Goal: Task Accomplishment & Management: Manage account settings

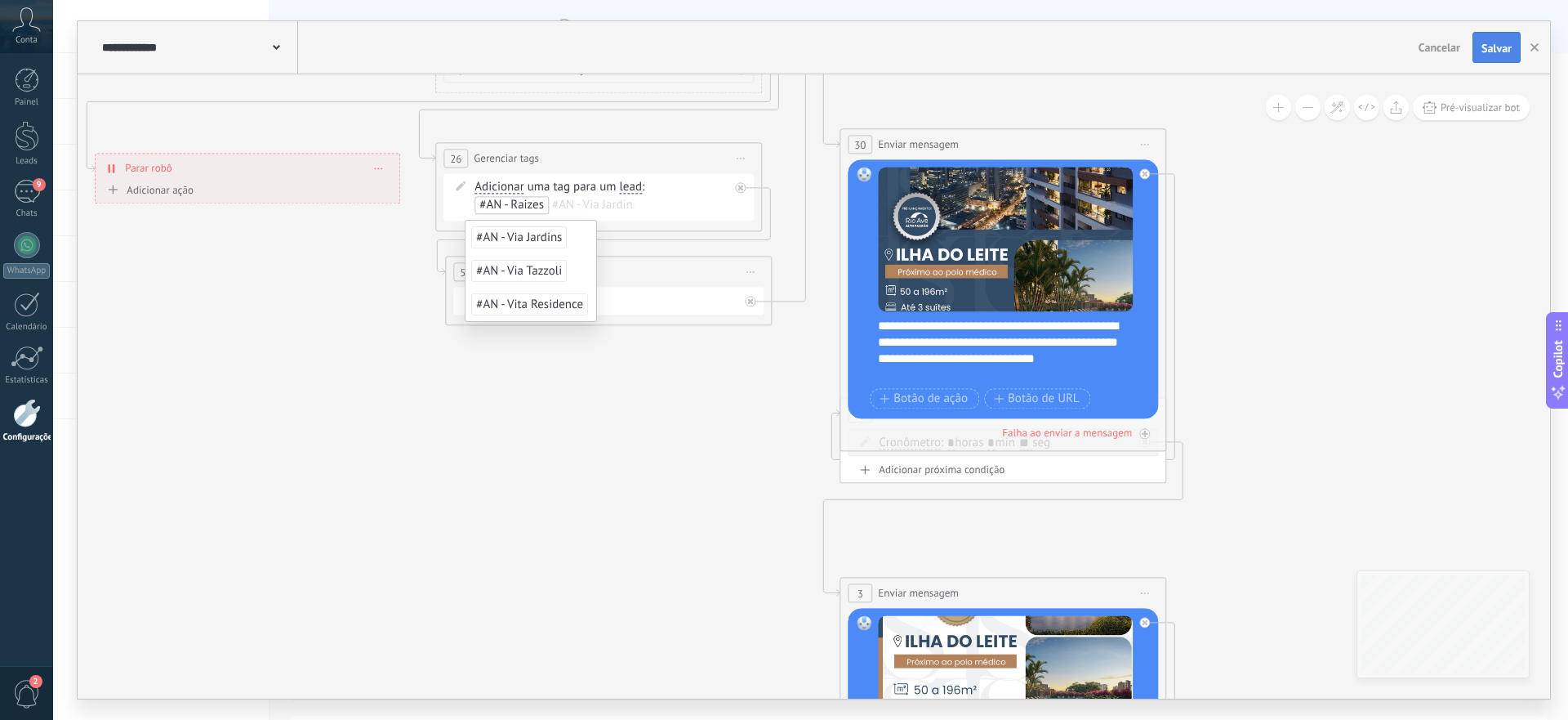
scroll to position [25, 0]
click at [1501, 49] on span "Salvar" at bounding box center [1496, 48] width 31 height 12
click at [1535, 48] on icon "button" at bounding box center [1534, 47] width 8 height 8
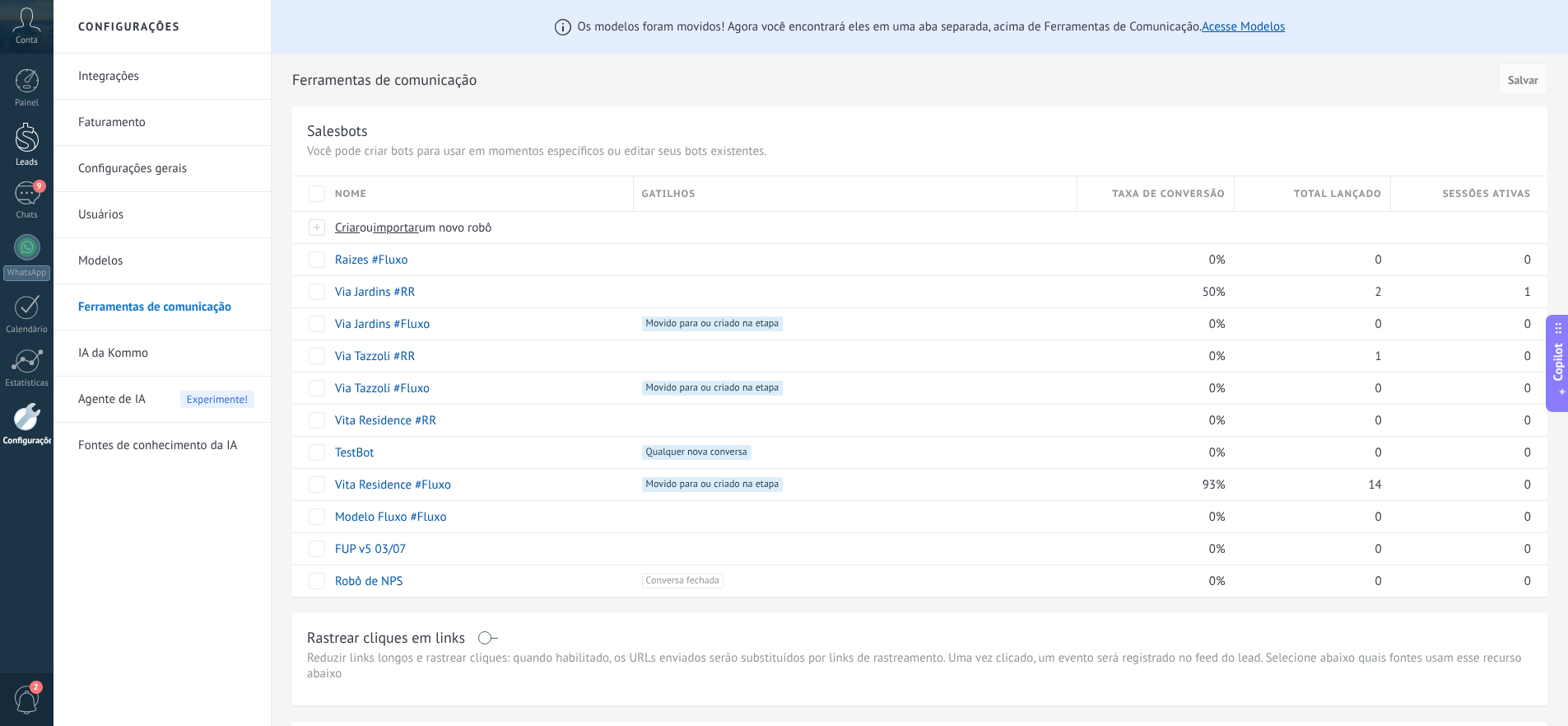
click at [18, 132] on div at bounding box center [27, 137] width 25 height 31
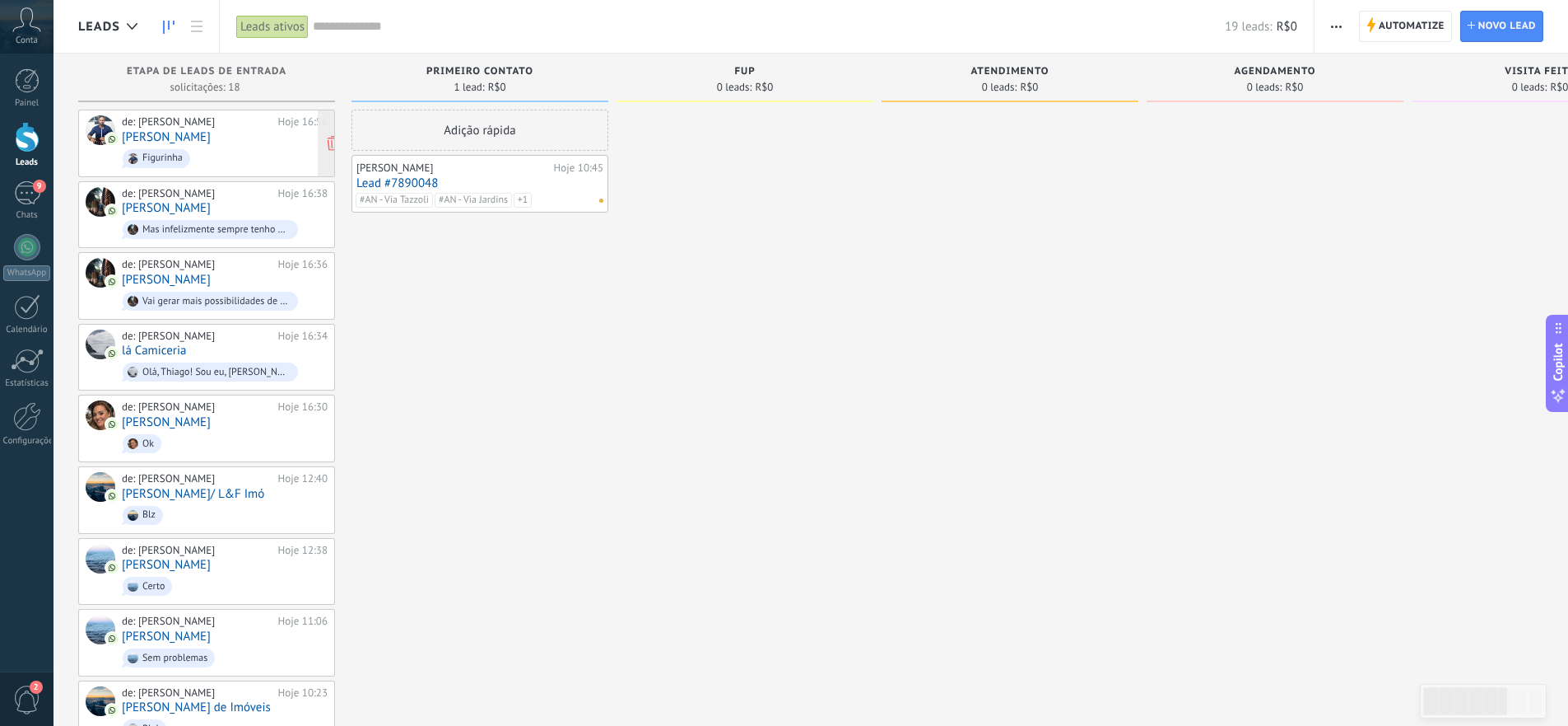
click at [179, 132] on link "[PERSON_NAME]" at bounding box center [165, 137] width 89 height 14
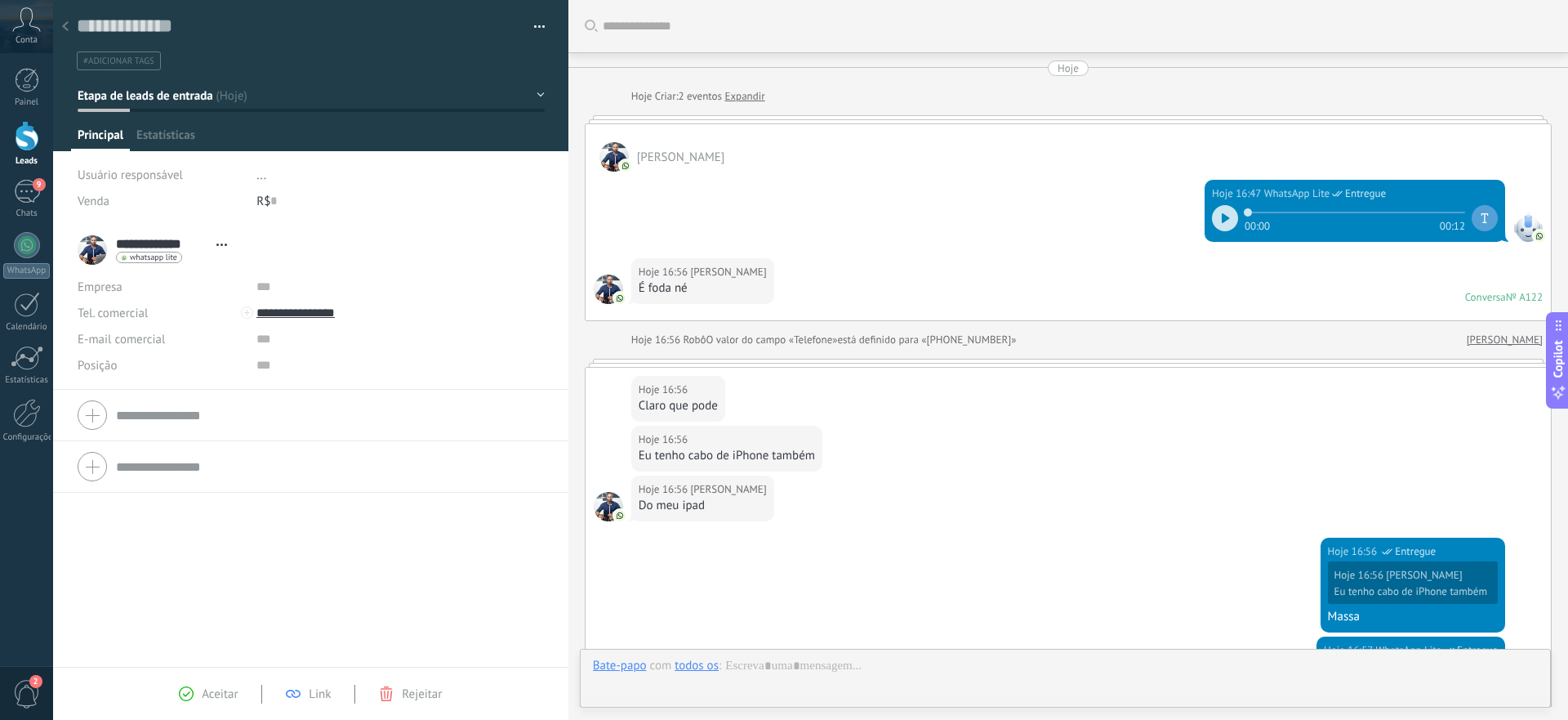
scroll to position [414, 0]
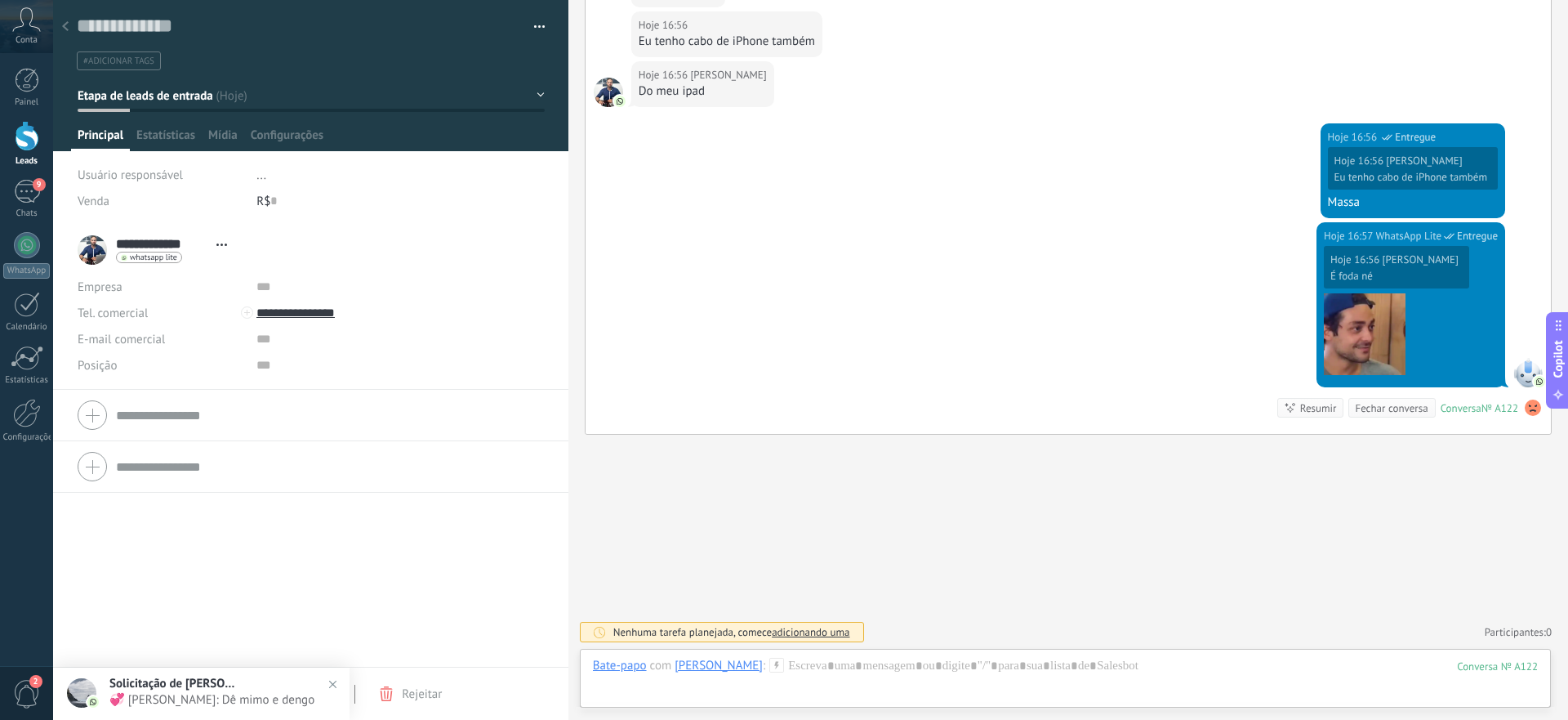
click at [60, 13] on div at bounding box center [65, 28] width 23 height 32
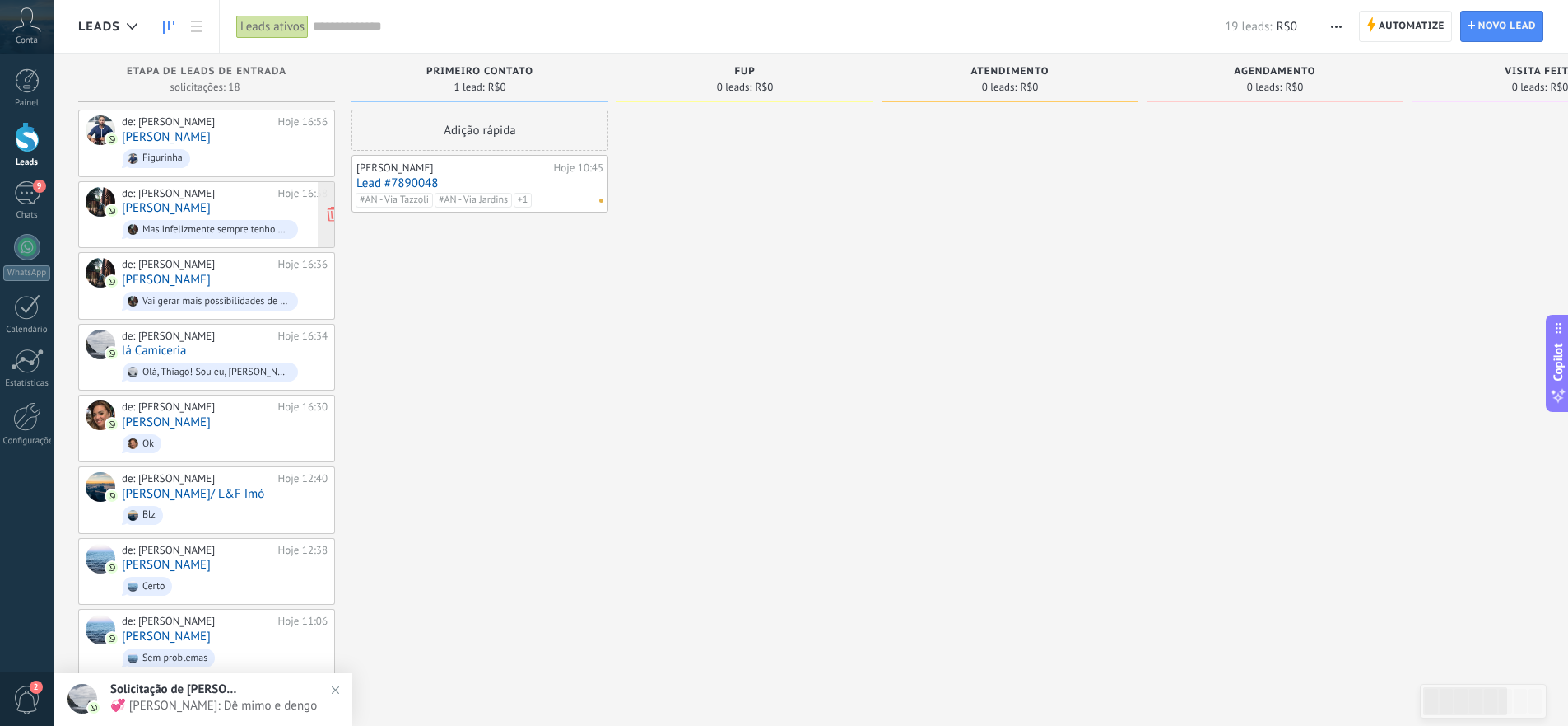
click at [182, 207] on link "[PERSON_NAME]" at bounding box center [165, 207] width 89 height 14
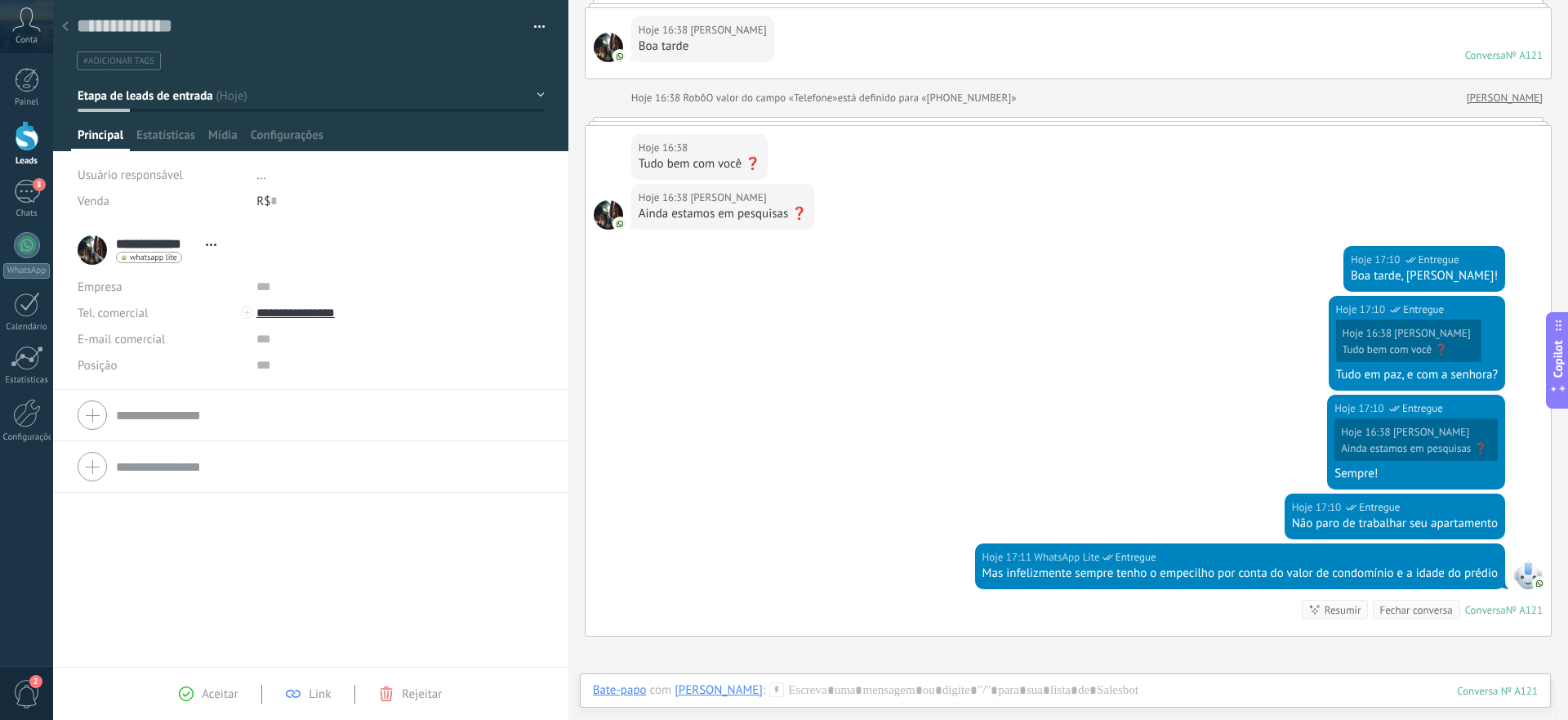
scroll to position [127, 0]
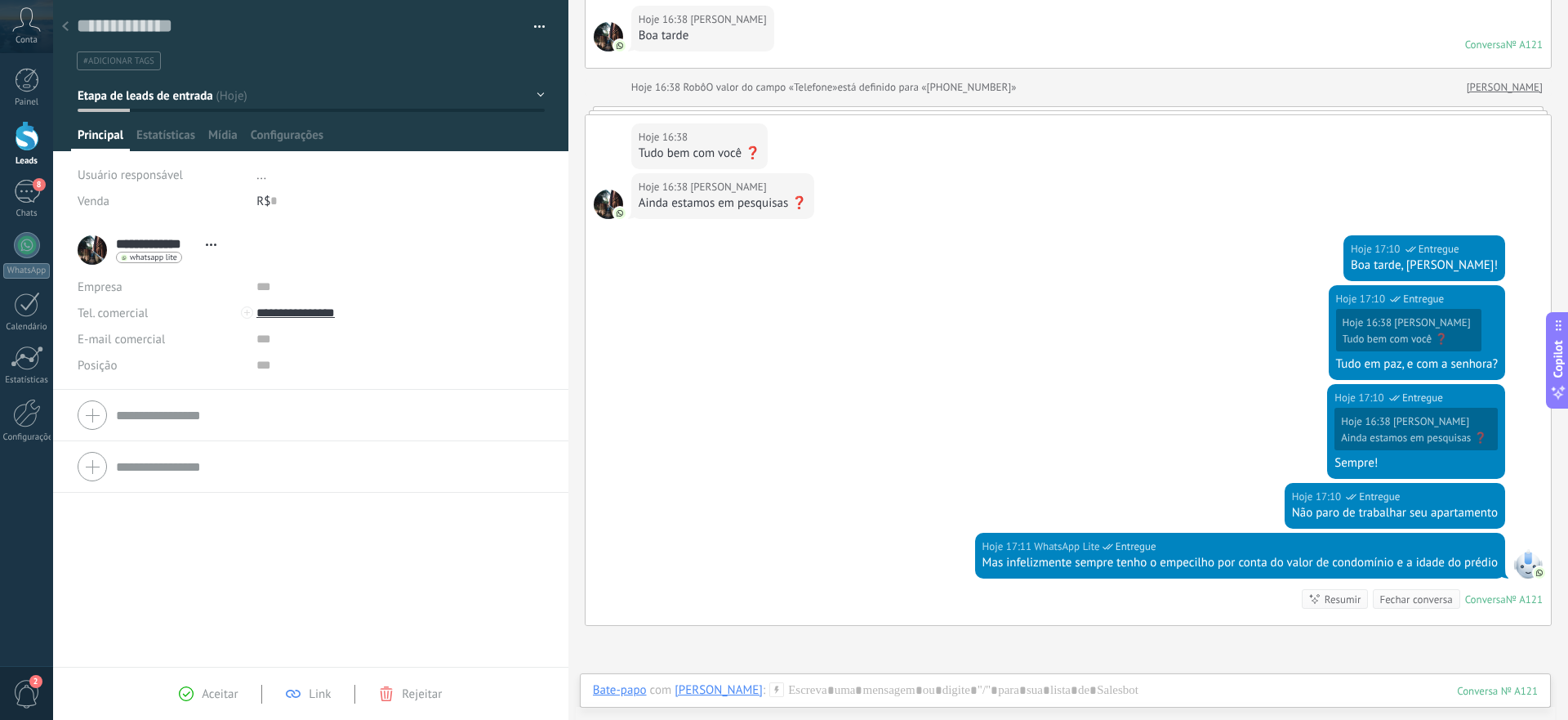
click at [60, 23] on div at bounding box center [65, 28] width 23 height 32
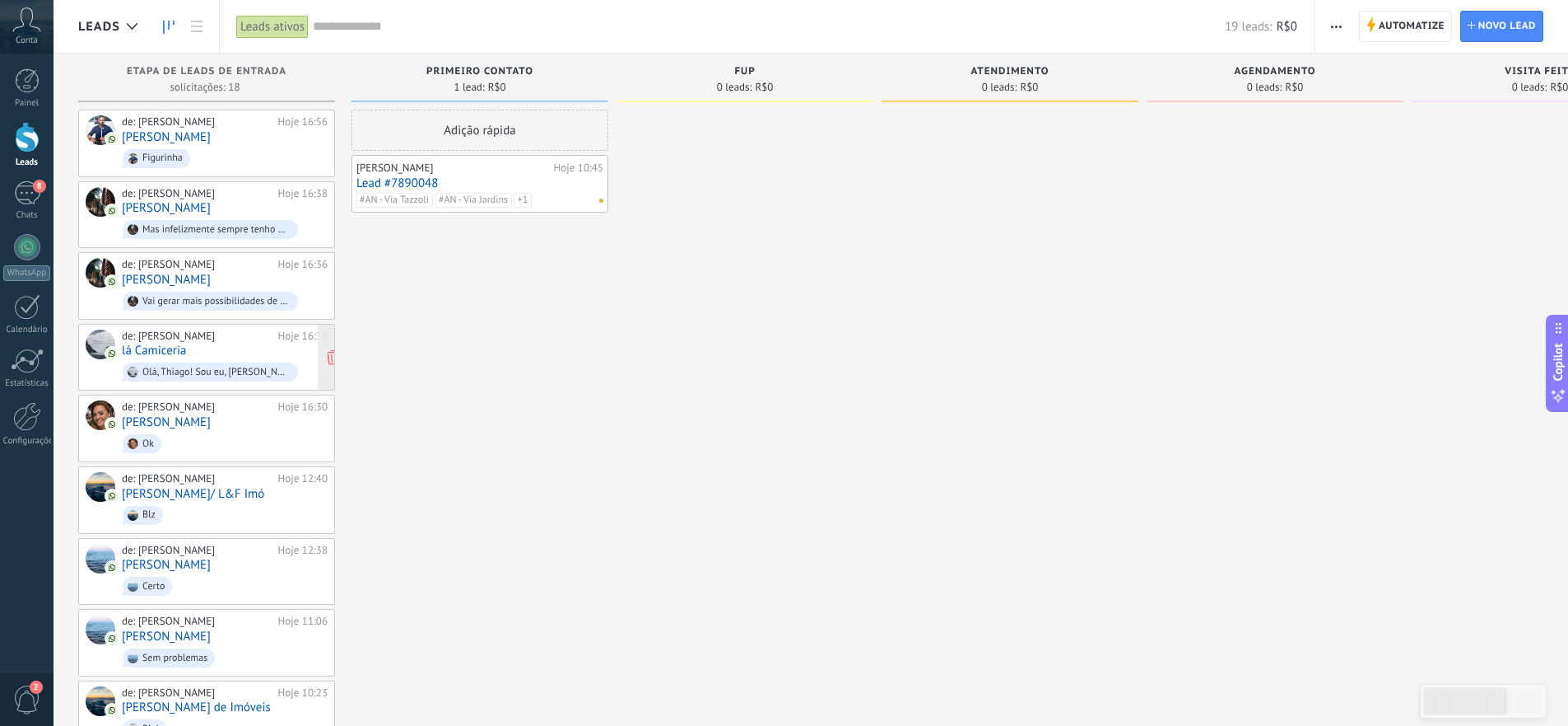
click at [164, 368] on div "Olá, Thiago! Sou eu, [PERSON_NAME], da La Camiceria do [GEOGRAPHIC_DATA]. Estou…" at bounding box center [216, 372] width 149 height 12
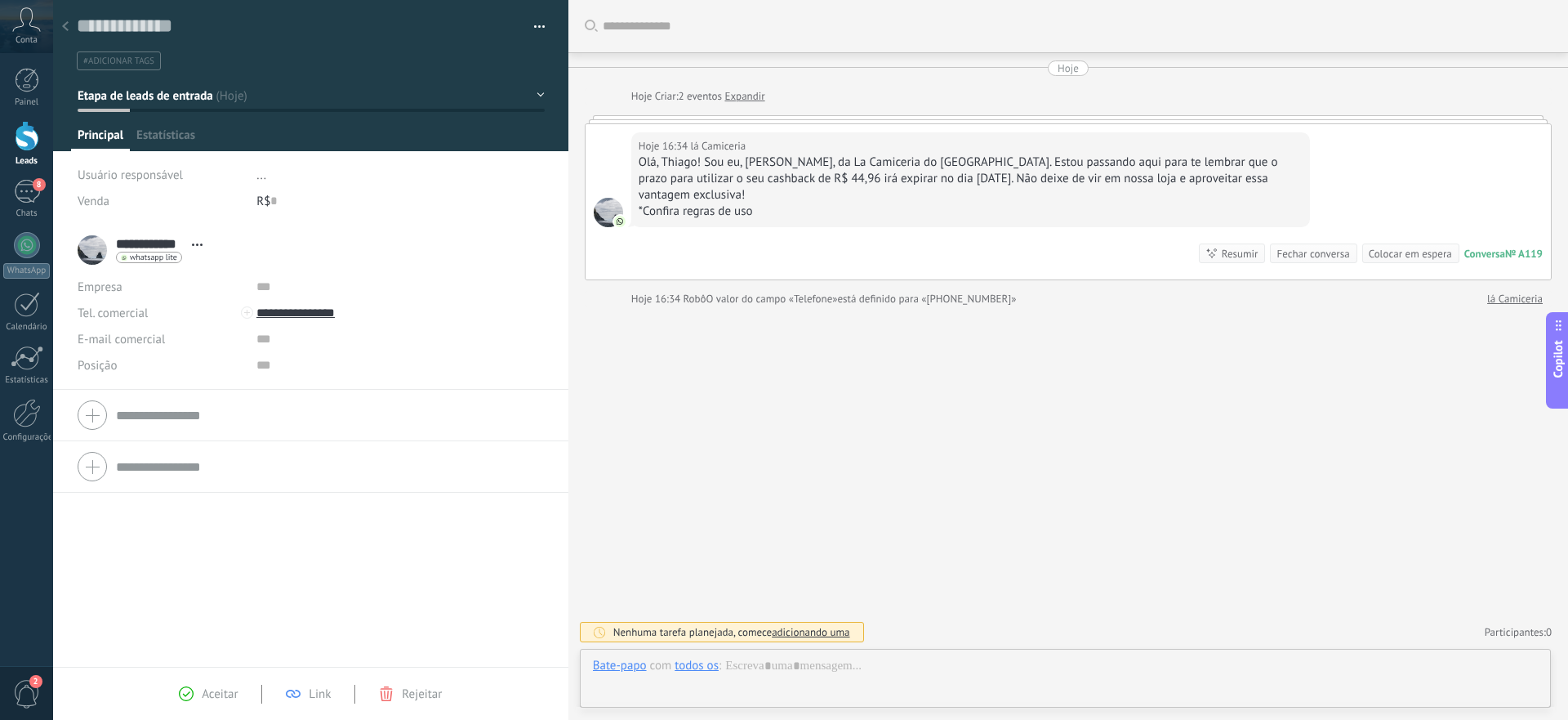
scroll to position [25, 0]
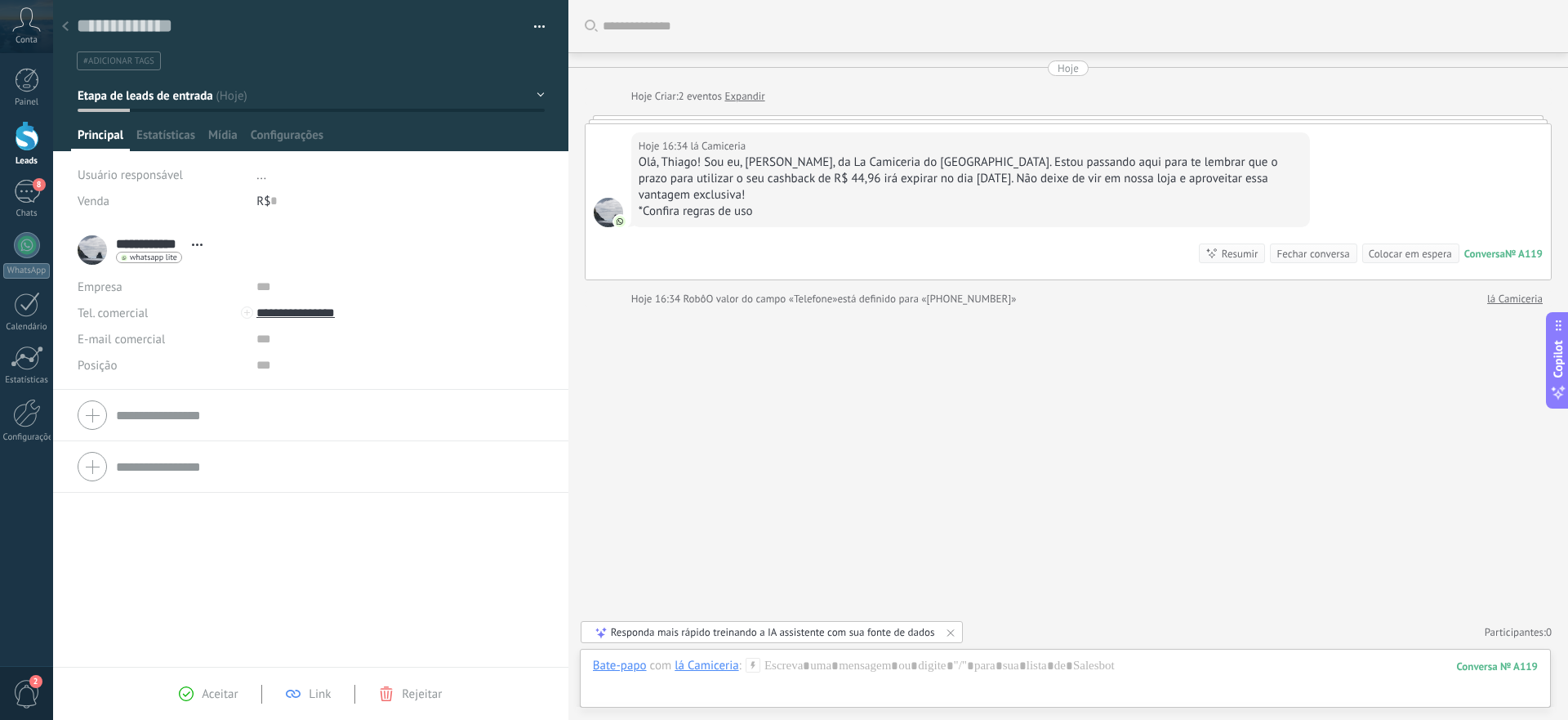
click at [69, 27] on div at bounding box center [65, 28] width 23 height 32
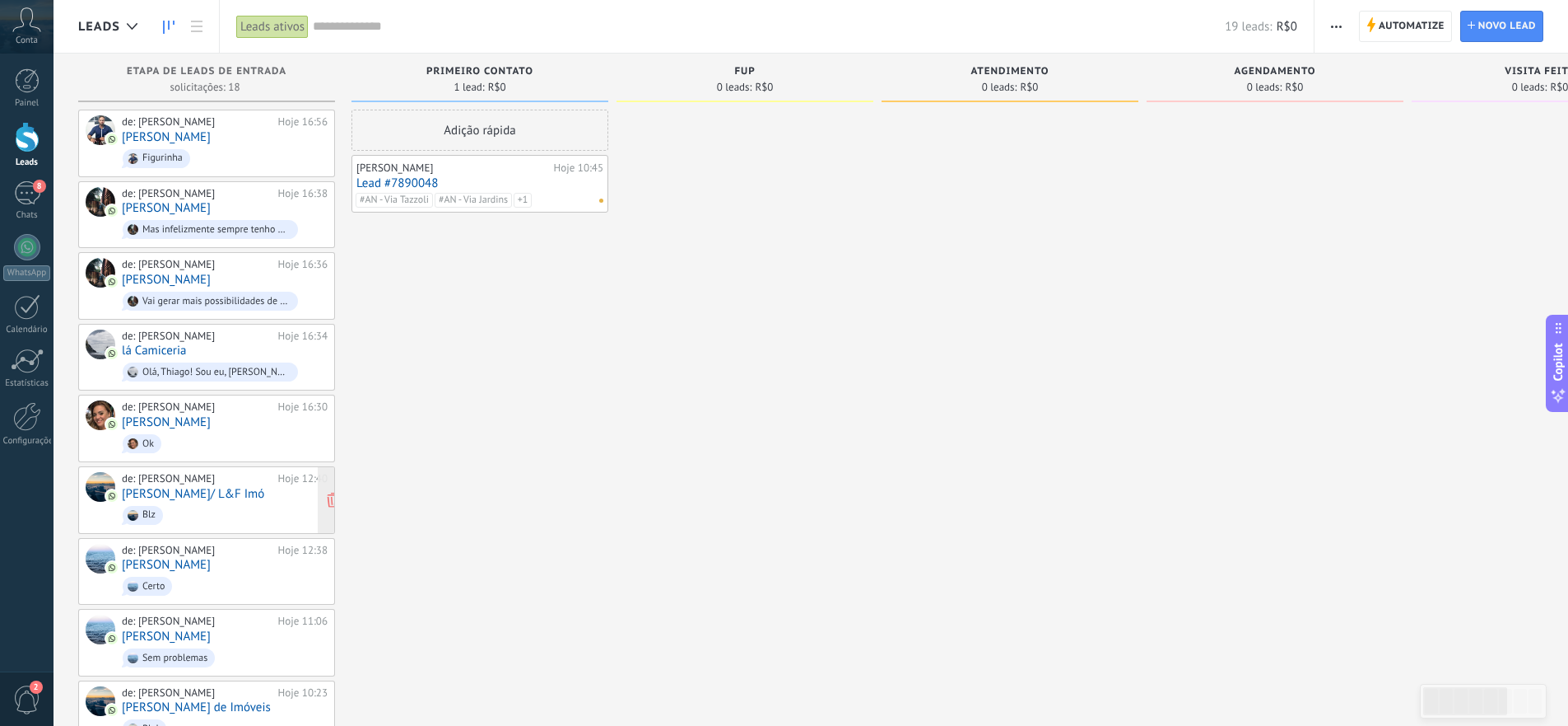
click at [263, 492] on link "[PERSON_NAME]/ L&F Imó" at bounding box center [192, 494] width 143 height 14
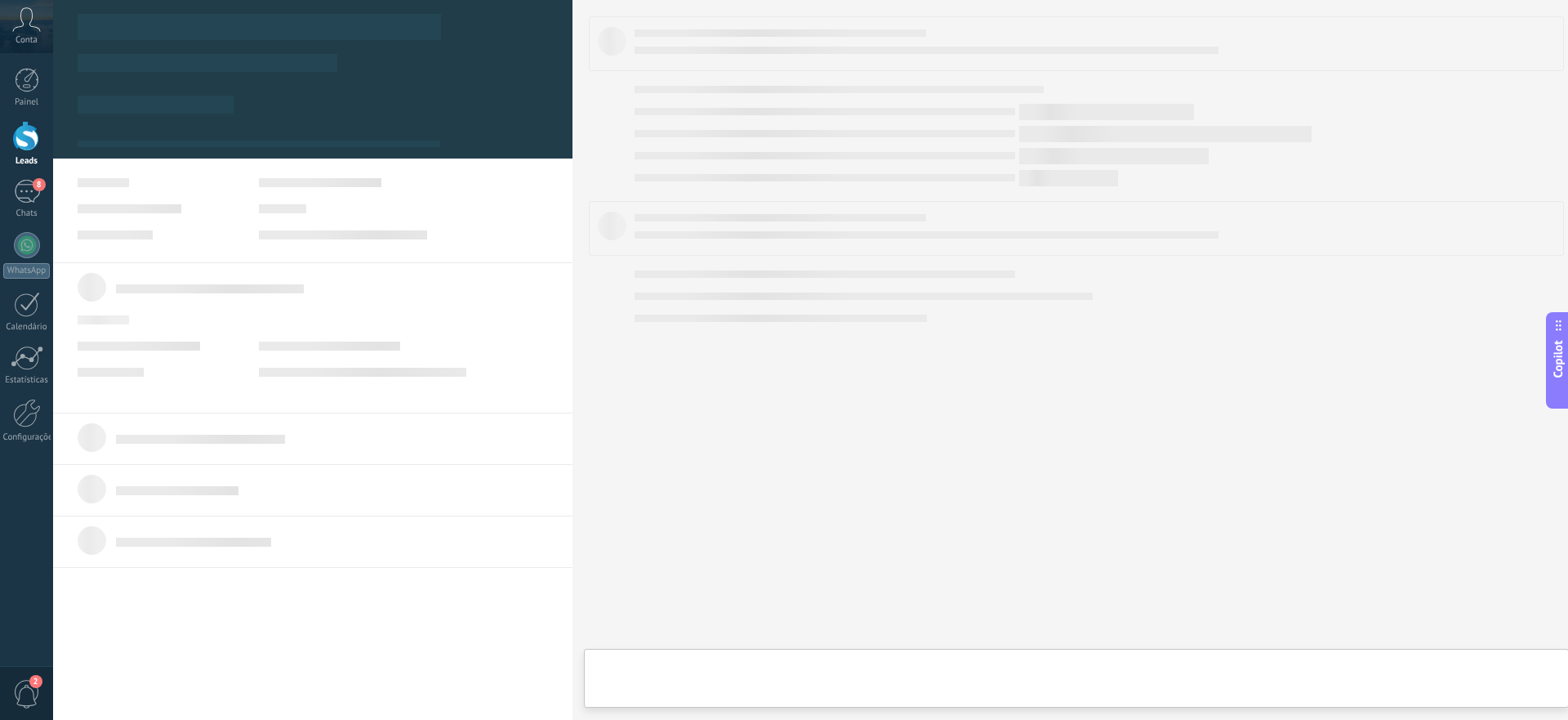
type textarea "**********"
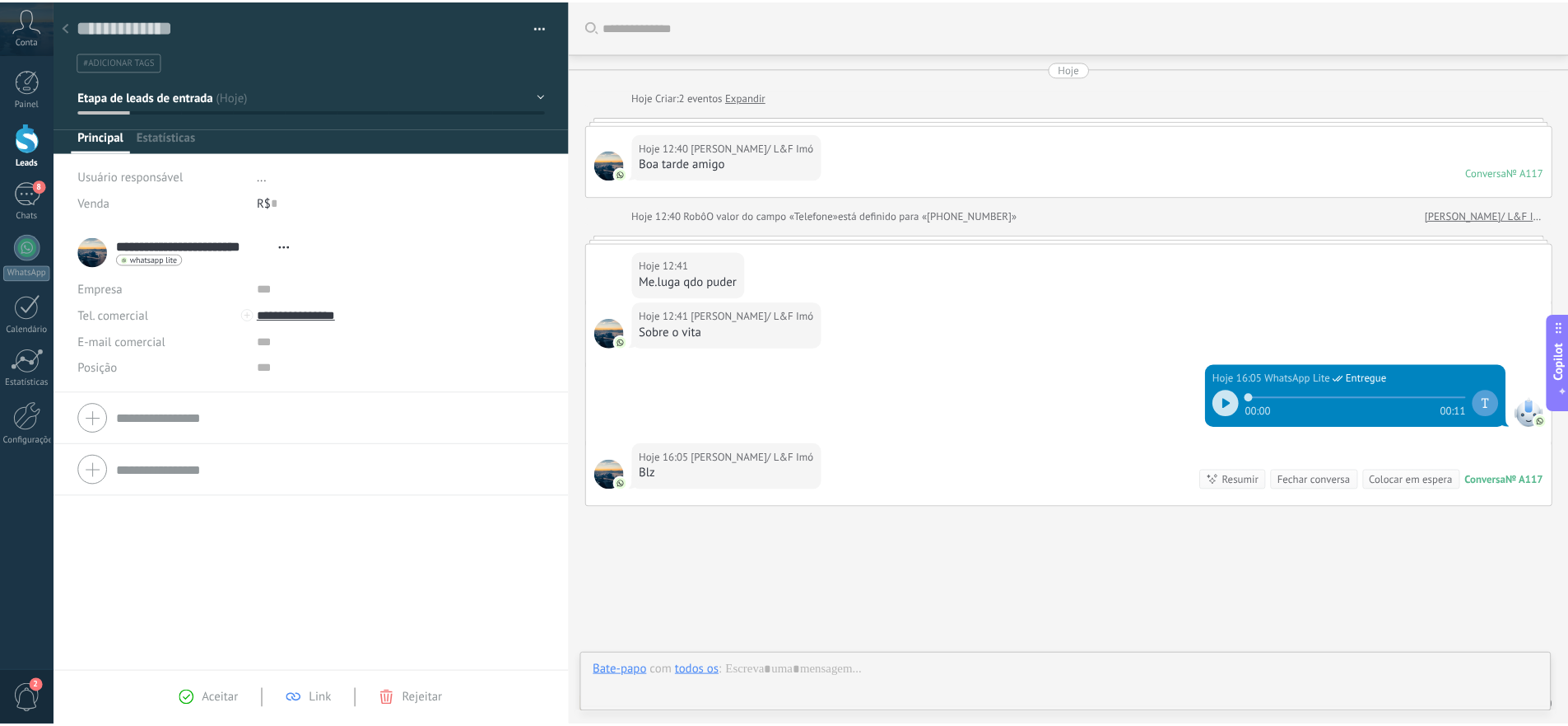
scroll to position [69, 0]
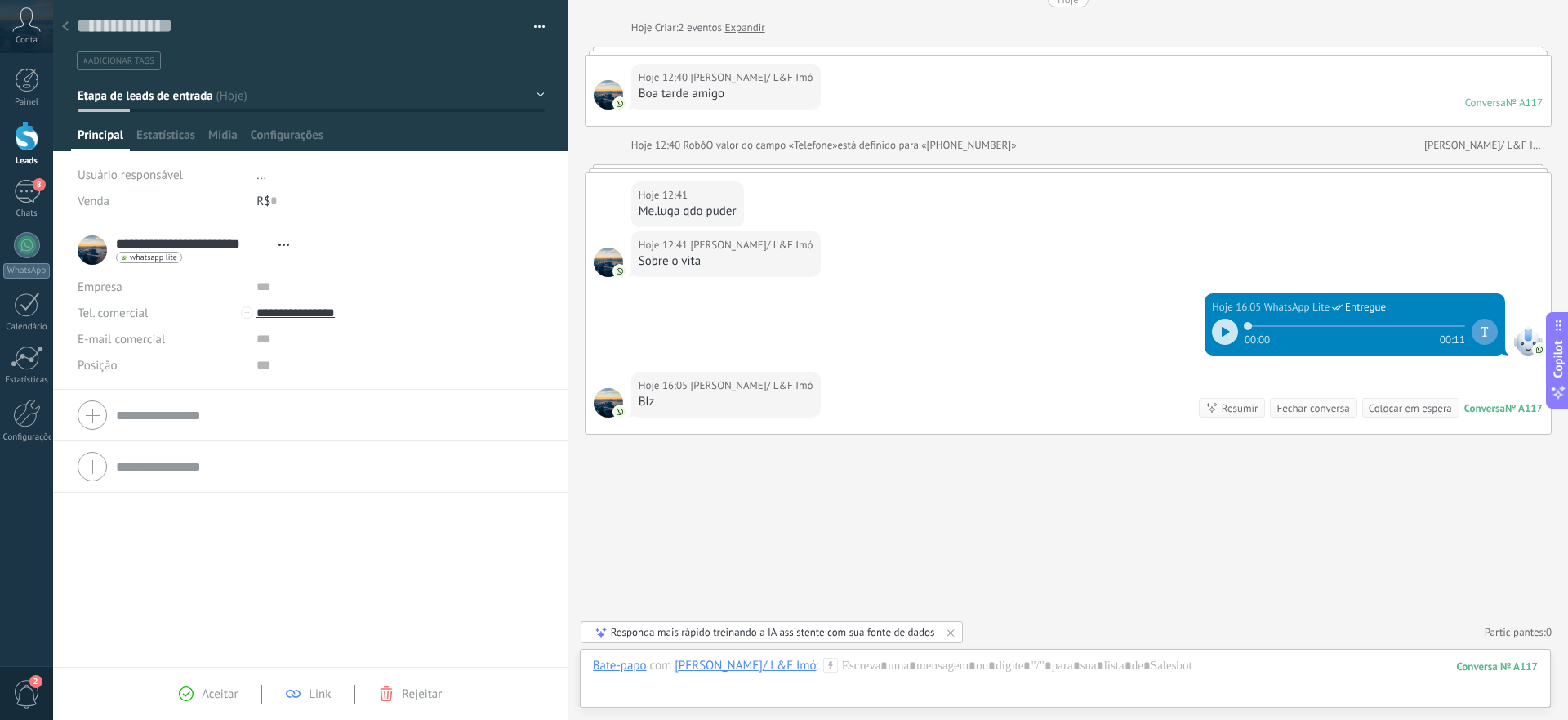
click at [72, 27] on div at bounding box center [65, 28] width 23 height 32
